Goal: Transaction & Acquisition: Purchase product/service

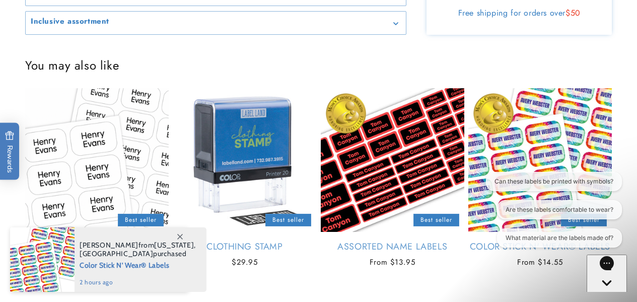
scroll to position [755, 0]
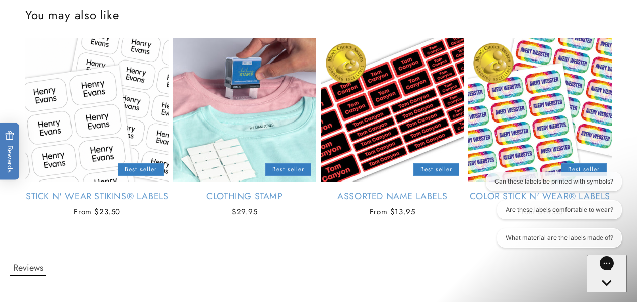
click at [244, 190] on link "Clothing Stamp" at bounding box center [244, 196] width 143 height 12
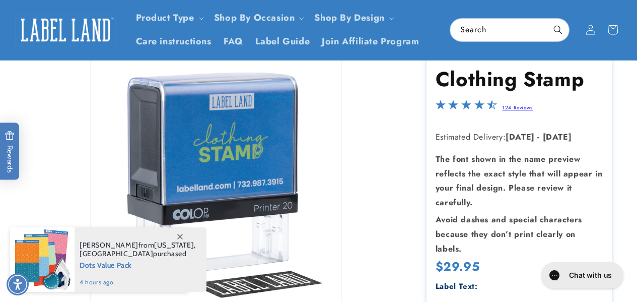
scroll to position [50, 0]
